Goal: Transaction & Acquisition: Subscribe to service/newsletter

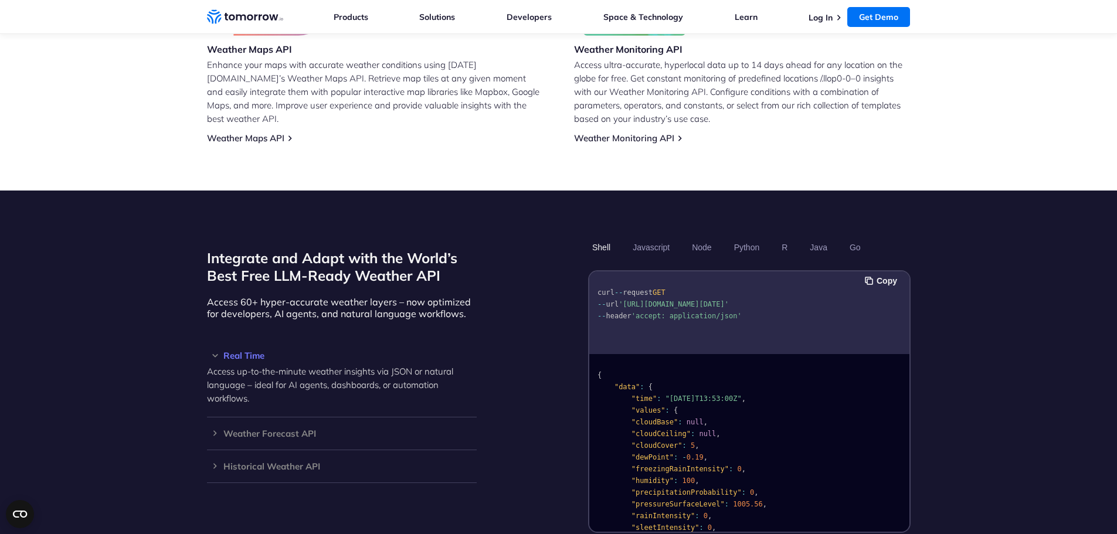
scroll to position [880, 0]
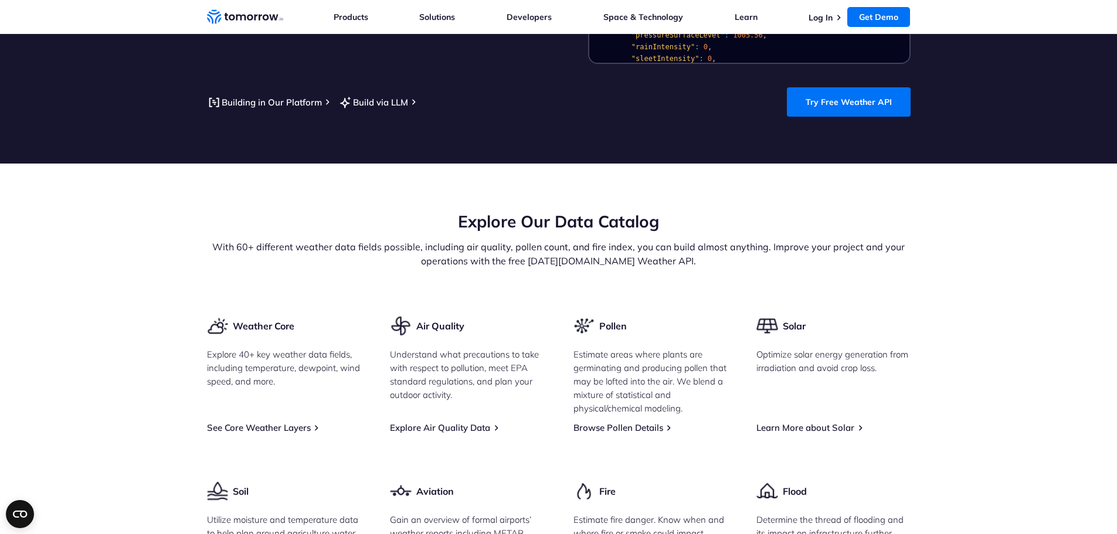
drag, startPoint x: 627, startPoint y: 171, endPoint x: 486, endPoint y: 222, distance: 149.6
click at [486, 222] on div "Explore Our Data Catalog With 60+ different weather data fields possible, inclu…" at bounding box center [558, 238] width 703 height 57
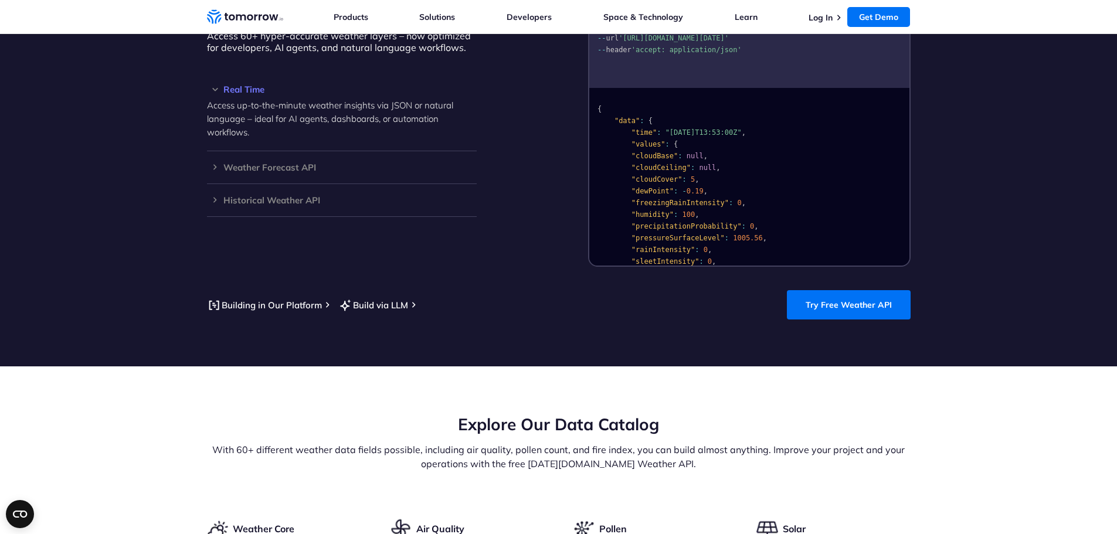
scroll to position [1056, 0]
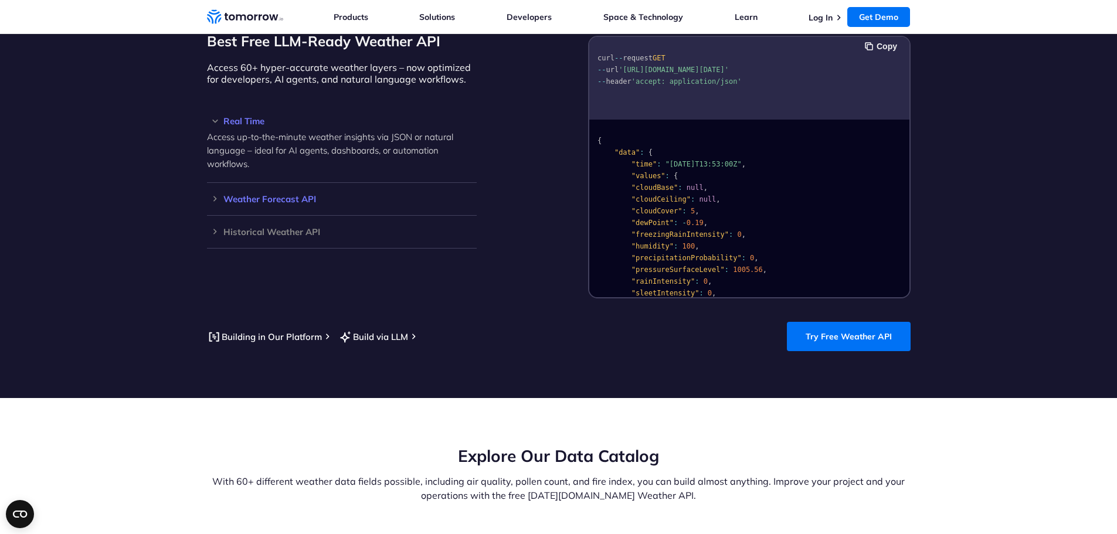
click at [311, 195] on h3 "Weather Forecast API" at bounding box center [342, 199] width 270 height 9
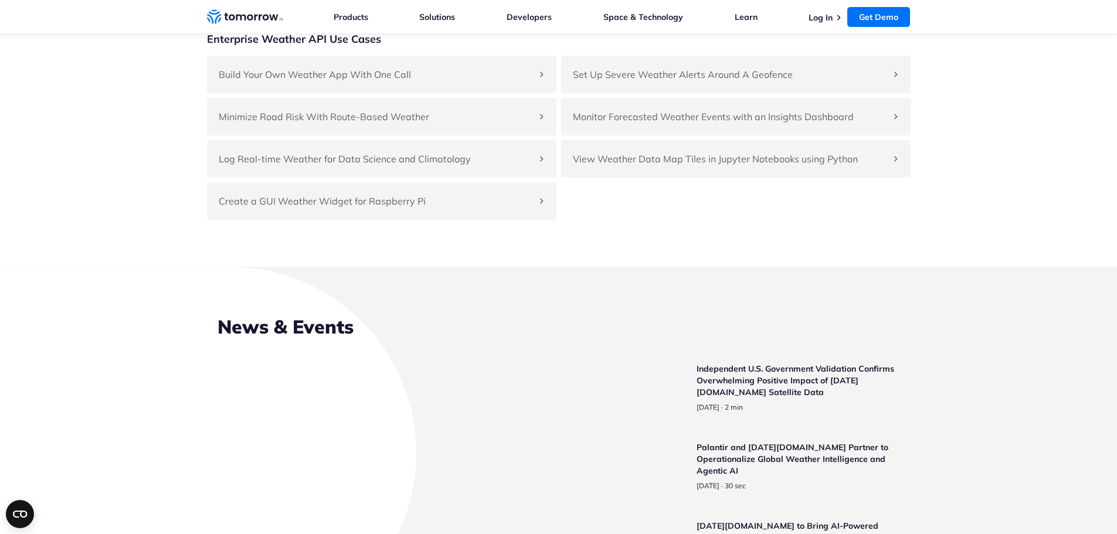
scroll to position [2697, 0]
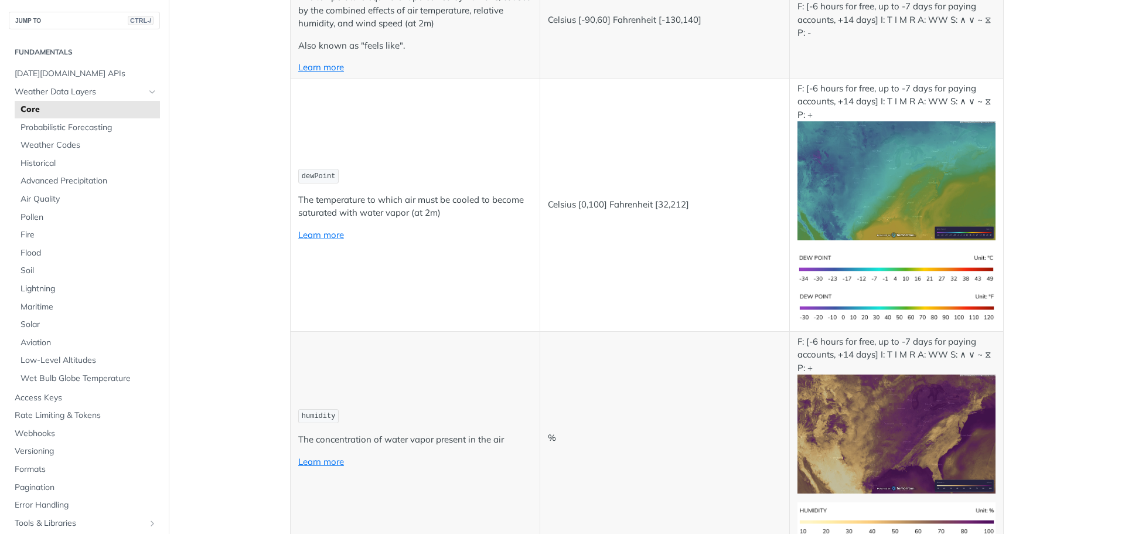
scroll to position [703, 0]
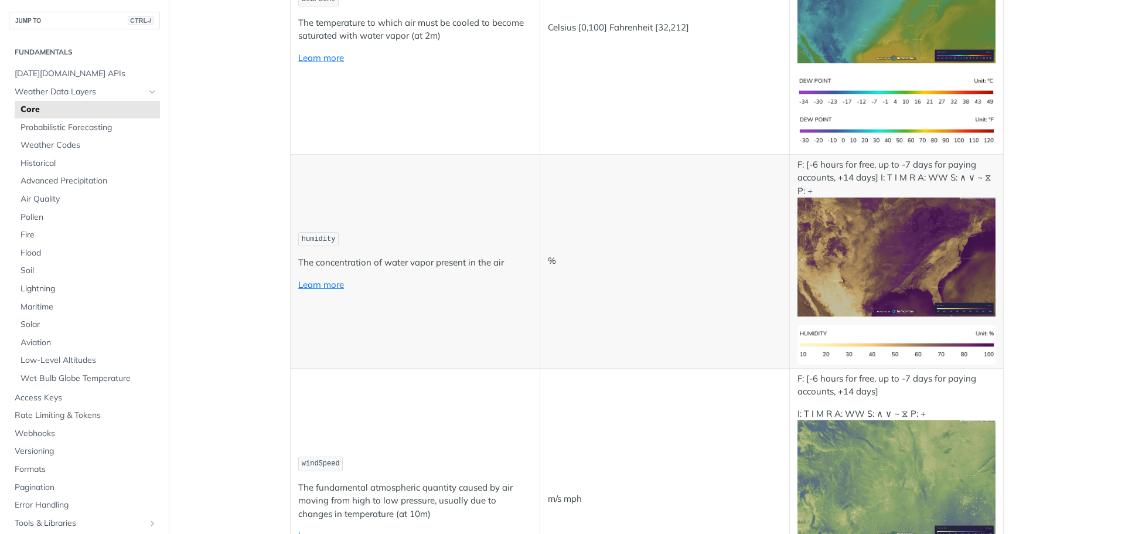
drag, startPoint x: 672, startPoint y: 306, endPoint x: 596, endPoint y: 256, distance: 91.0
click at [596, 256] on p "%" at bounding box center [665, 260] width 234 height 13
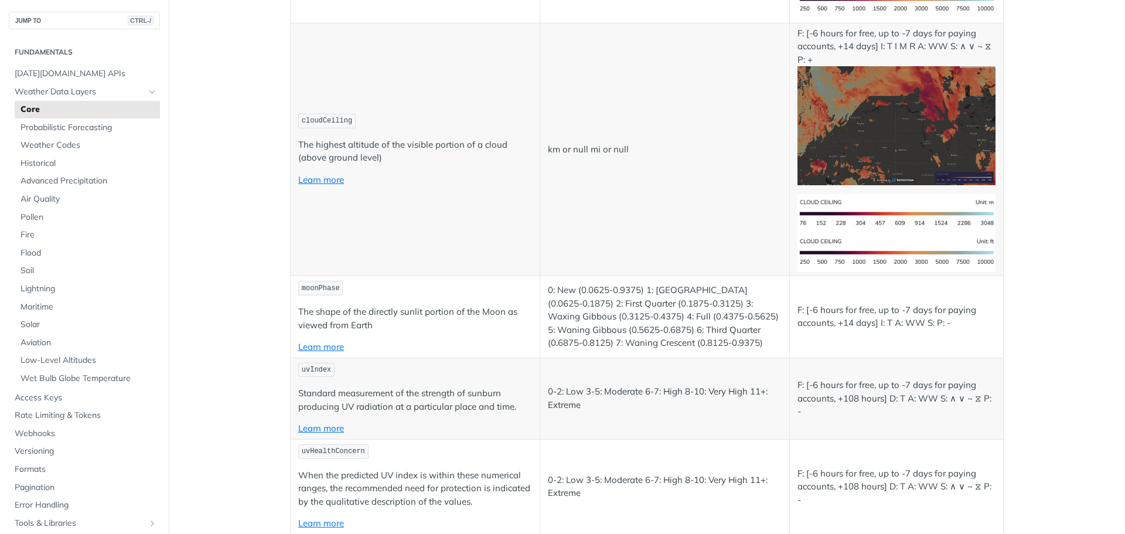
scroll to position [4982, 0]
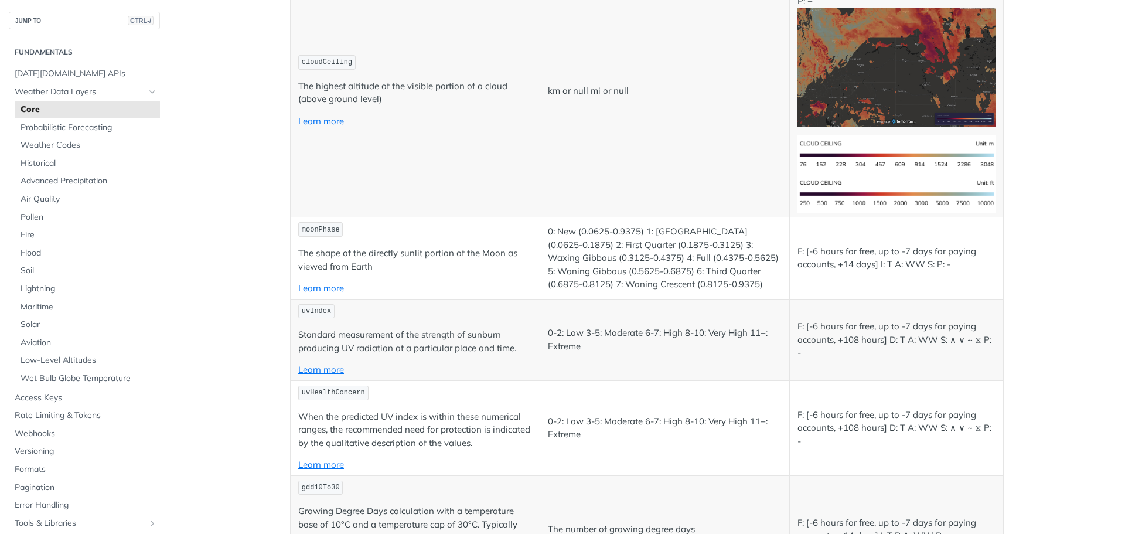
drag, startPoint x: 695, startPoint y: 278, endPoint x: 630, endPoint y: 270, distance: 65.6
click at [630, 270] on p "0: New (0.0625-0.9375) 1: [GEOGRAPHIC_DATA] (0.0625-0.1875) 2: First Quarter (0…" at bounding box center [665, 258] width 234 height 66
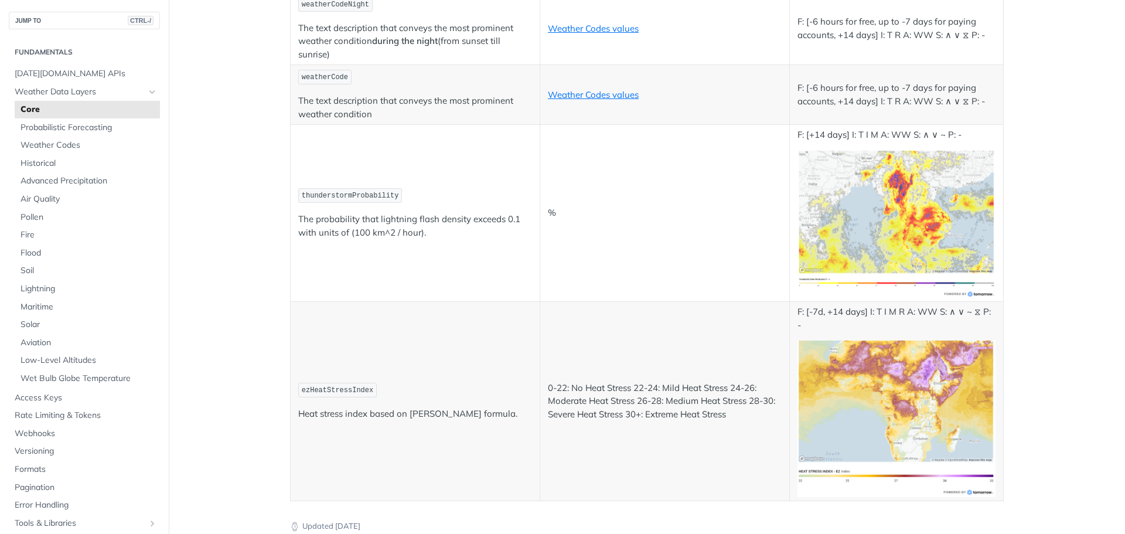
scroll to position [6272, 0]
